Goal: Information Seeking & Learning: Learn about a topic

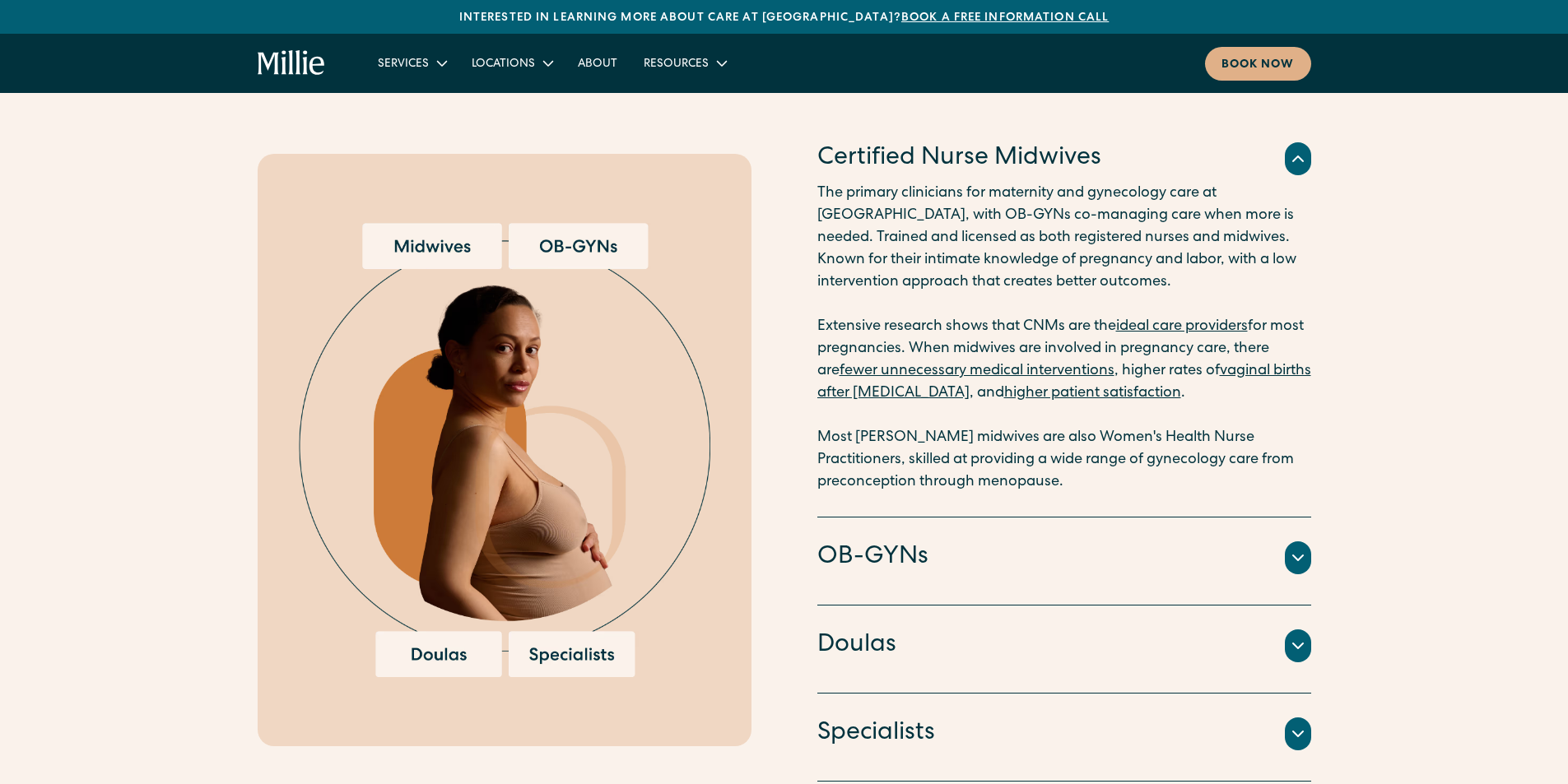
scroll to position [2220, 0]
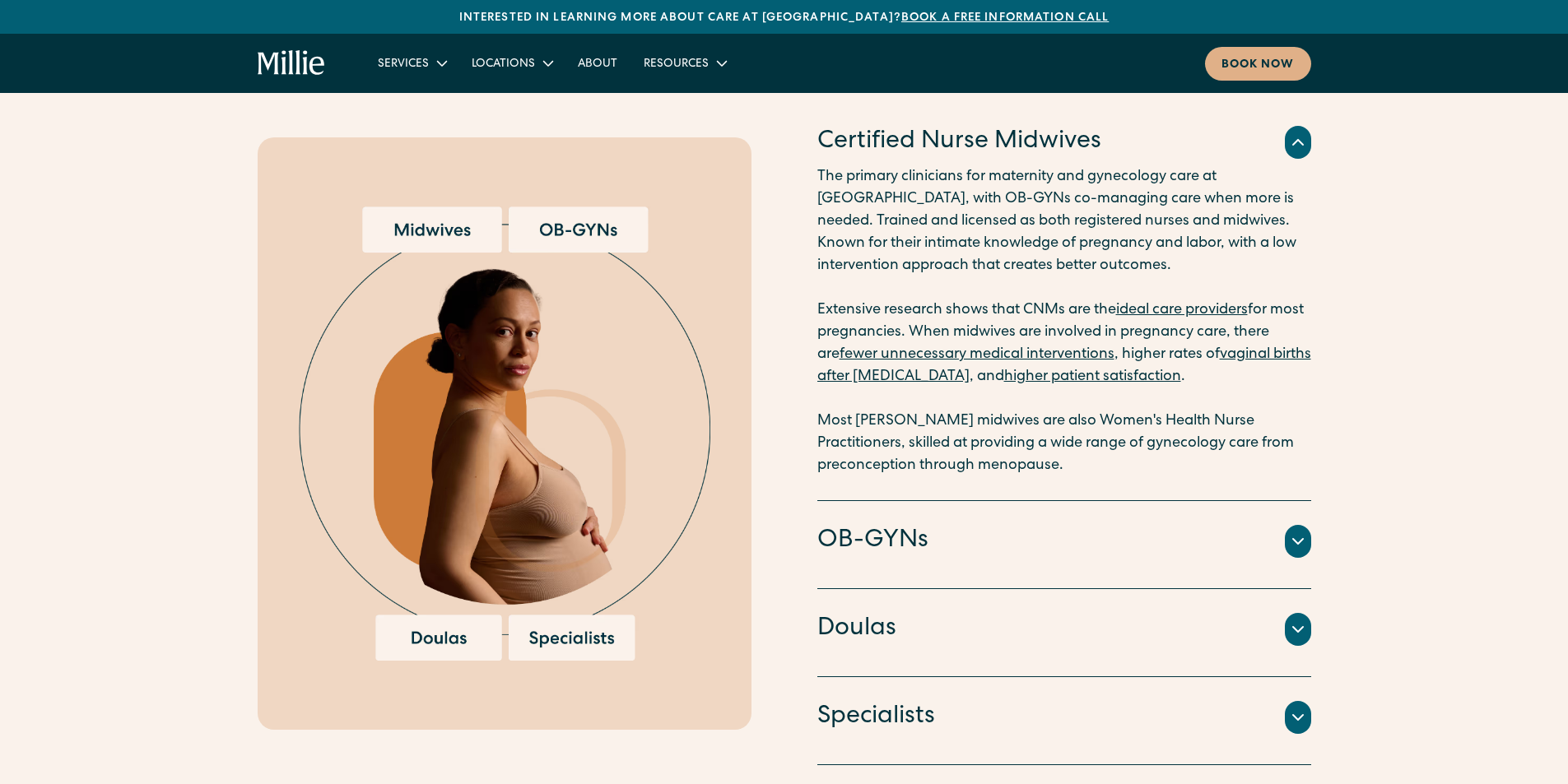
click at [1294, 533] on icon at bounding box center [1298, 542] width 20 height 20
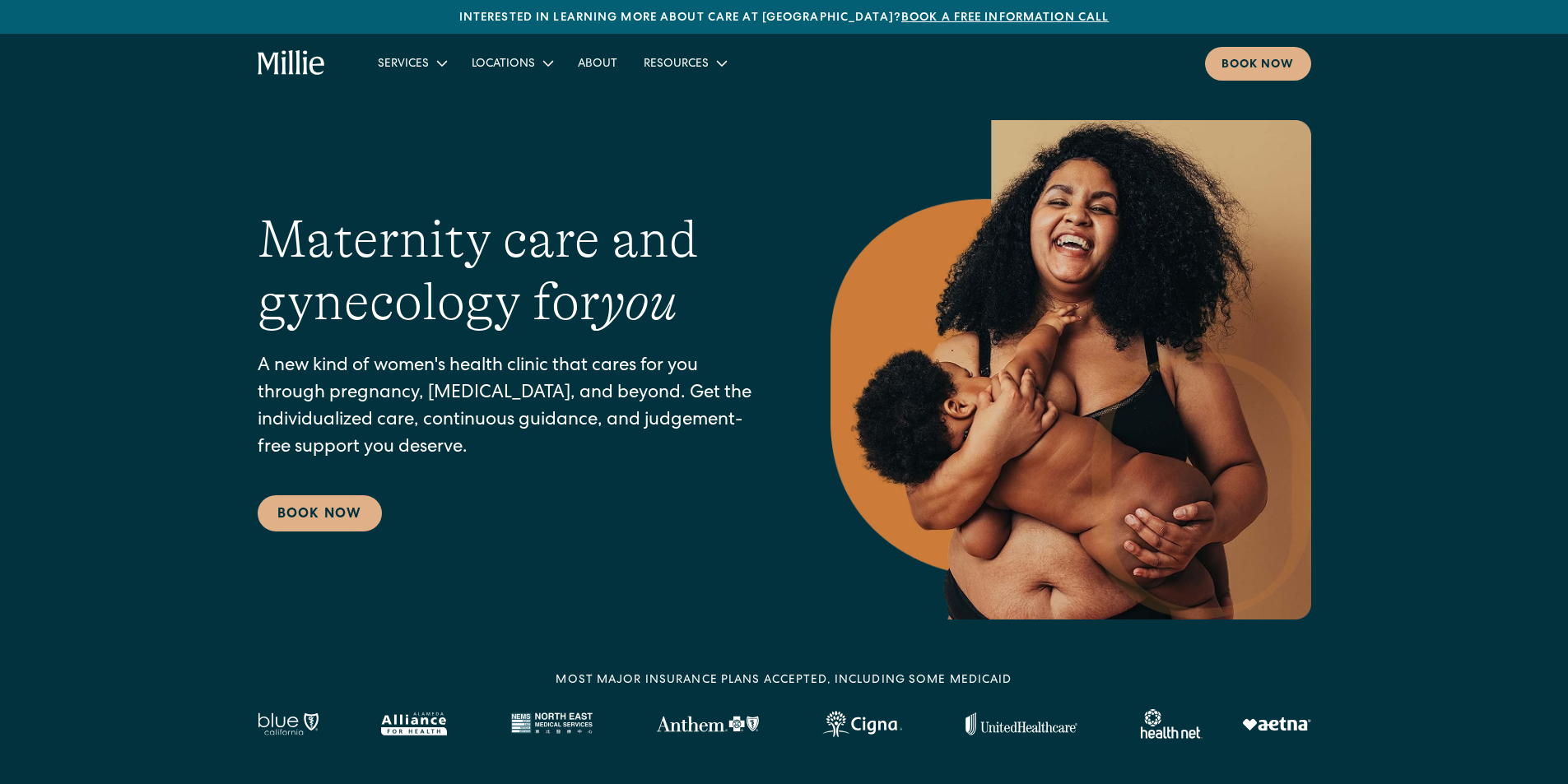
scroll to position [0, 0]
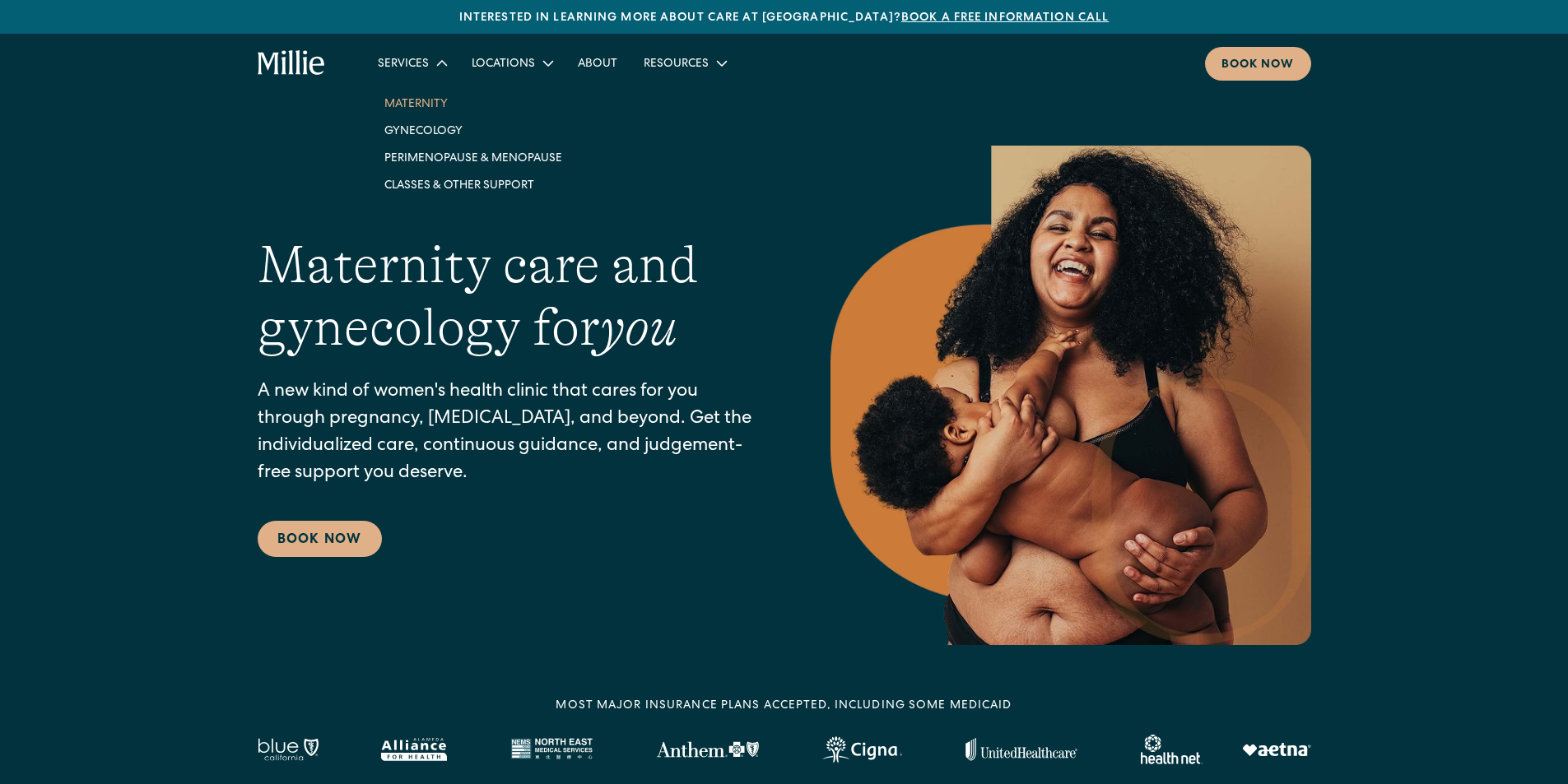
click at [414, 102] on link "Maternity" at bounding box center [472, 103] width 204 height 27
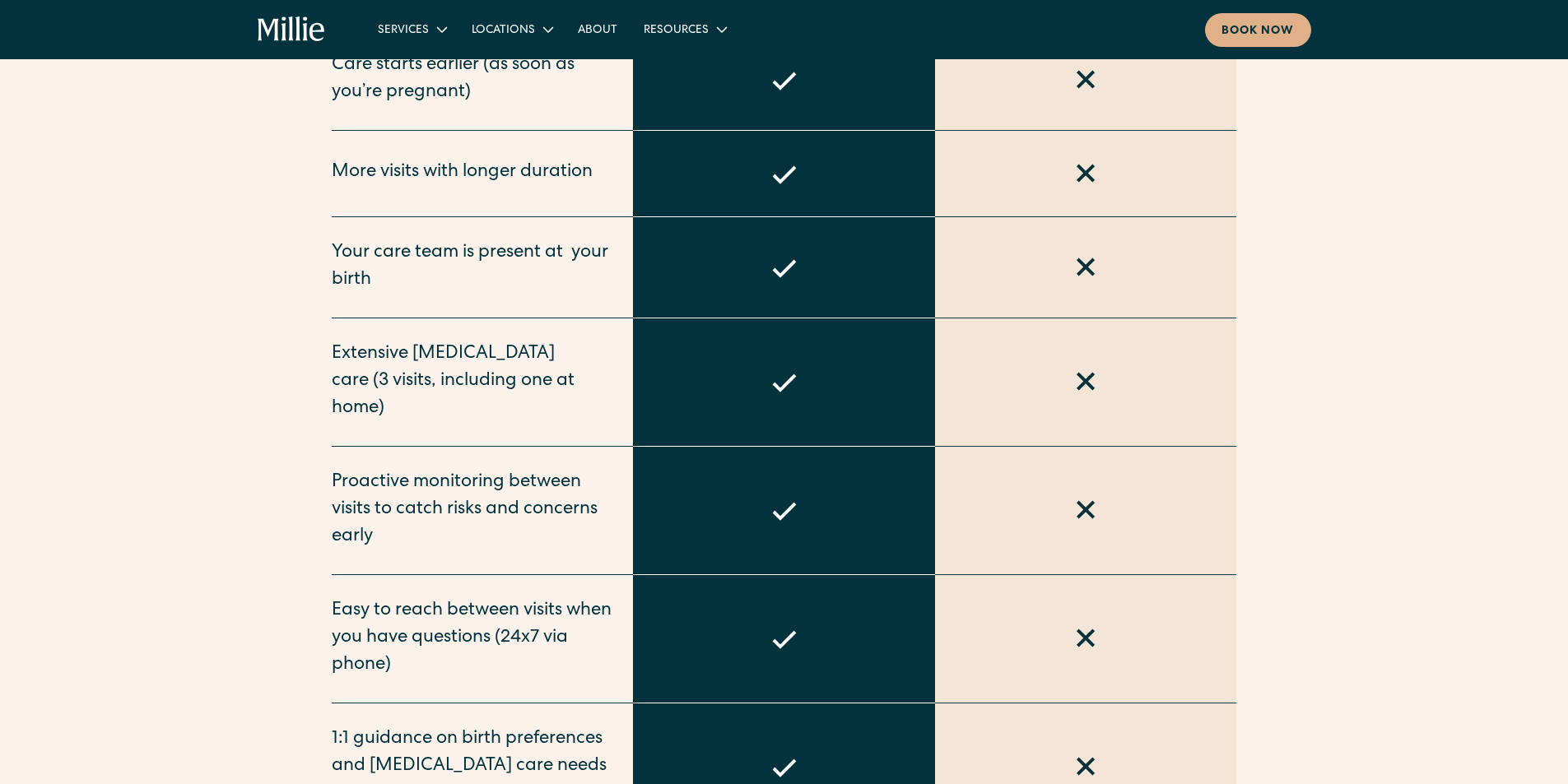
scroll to position [1152, 0]
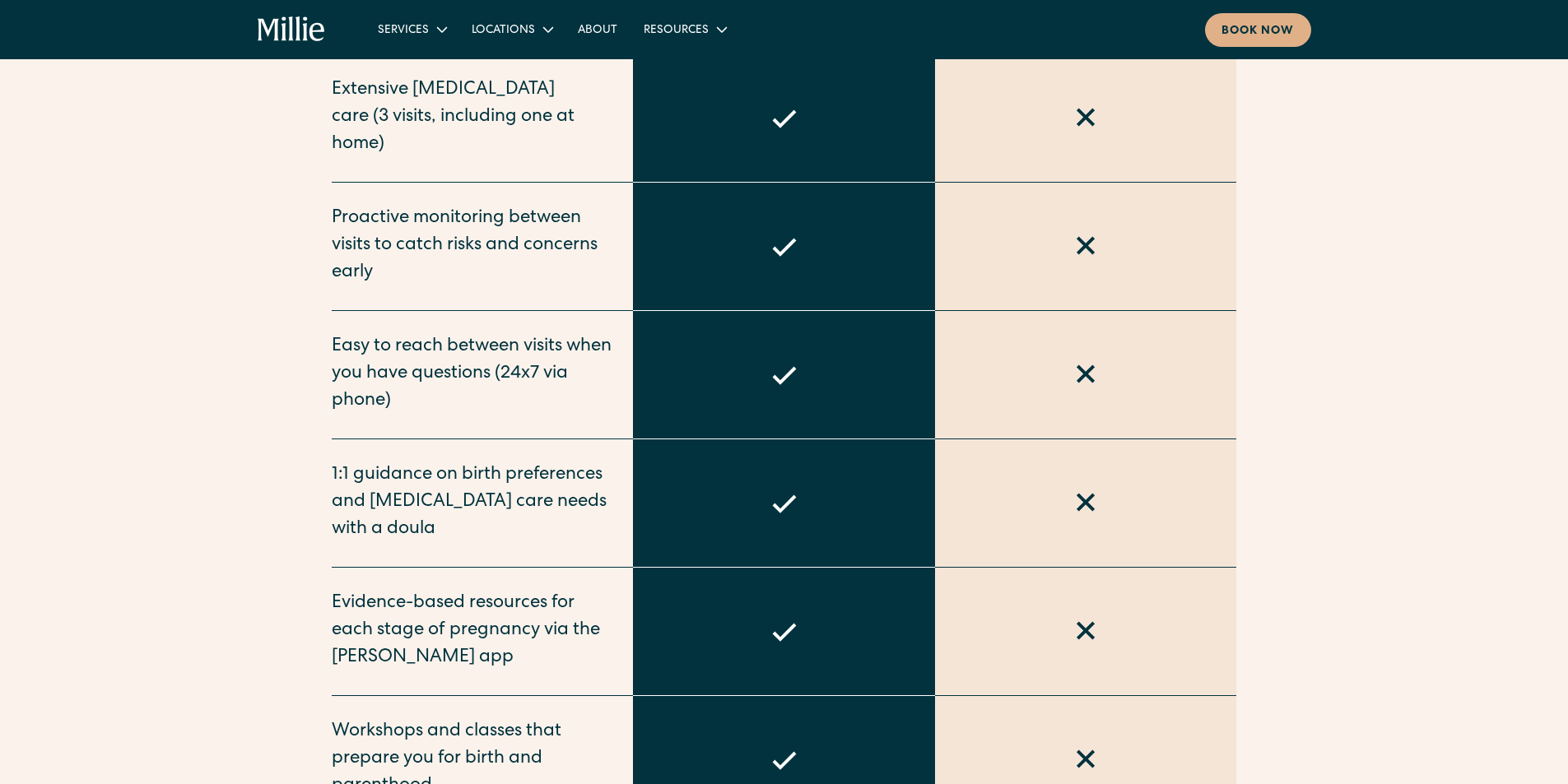
drag, startPoint x: 267, startPoint y: 231, endPoint x: 257, endPoint y: 213, distance: 20.6
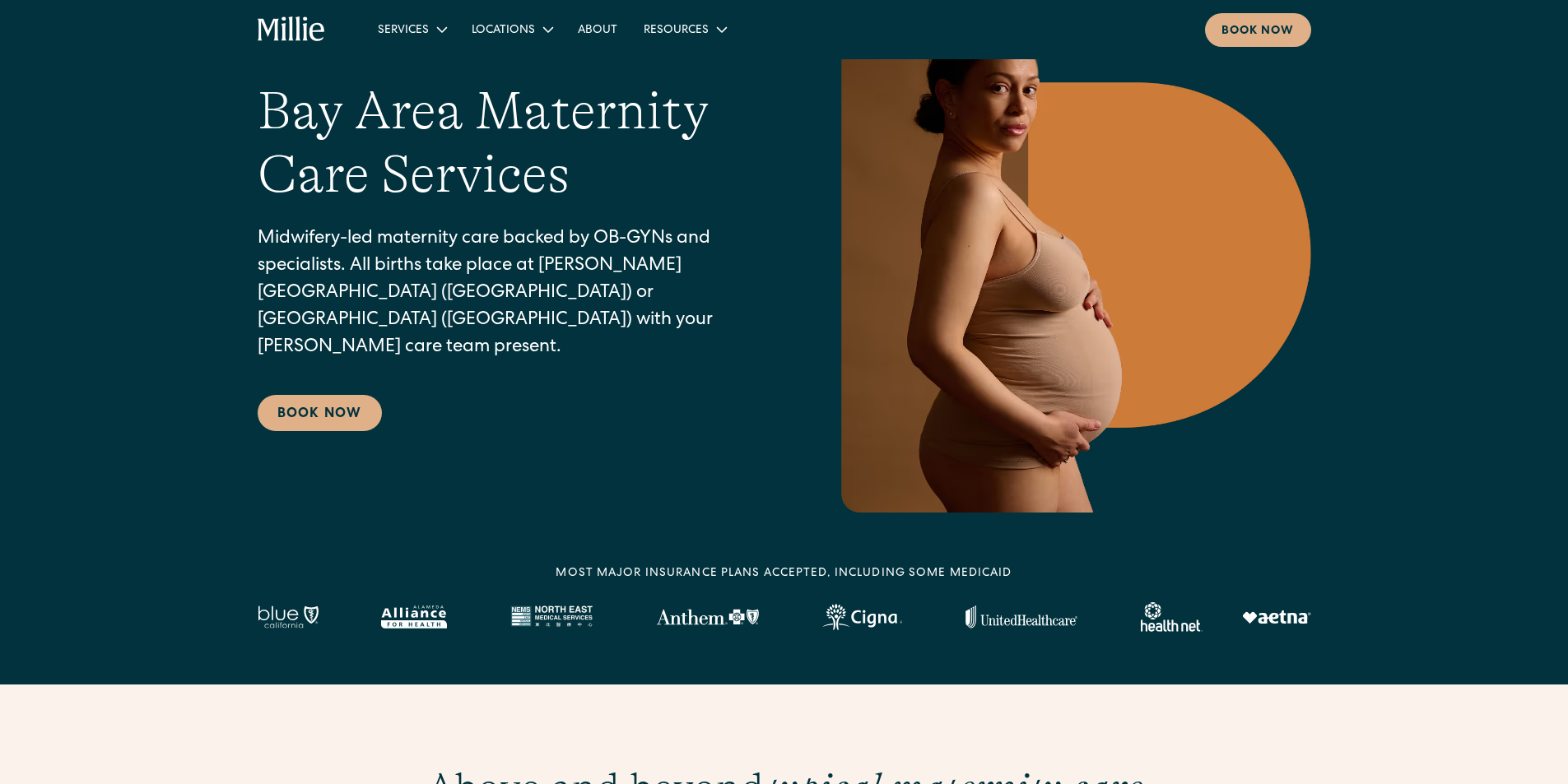
scroll to position [0, 0]
